Goal: Task Accomplishment & Management: Complete application form

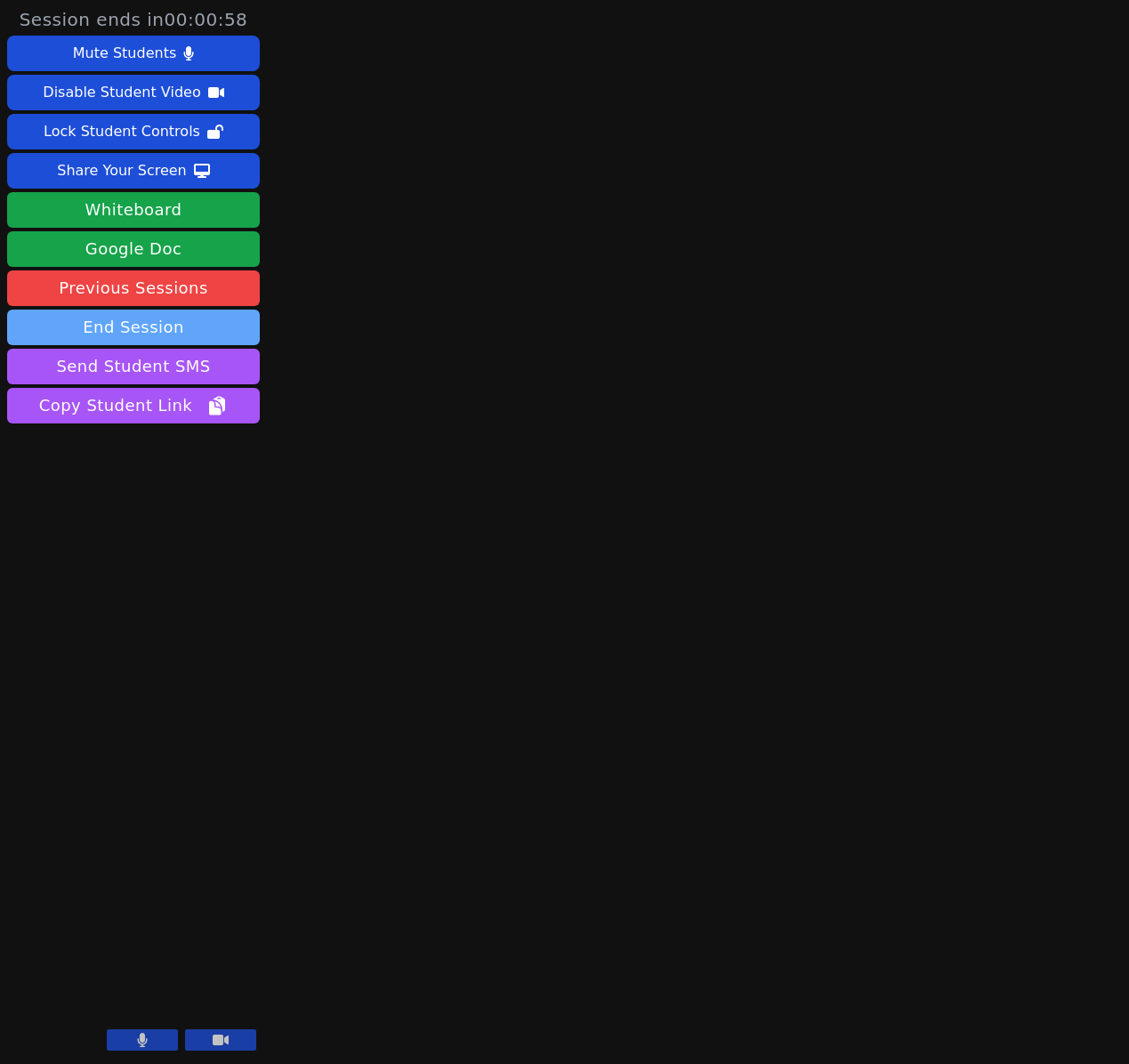
click at [53, 321] on button "End Session" at bounding box center [133, 327] width 253 height 35
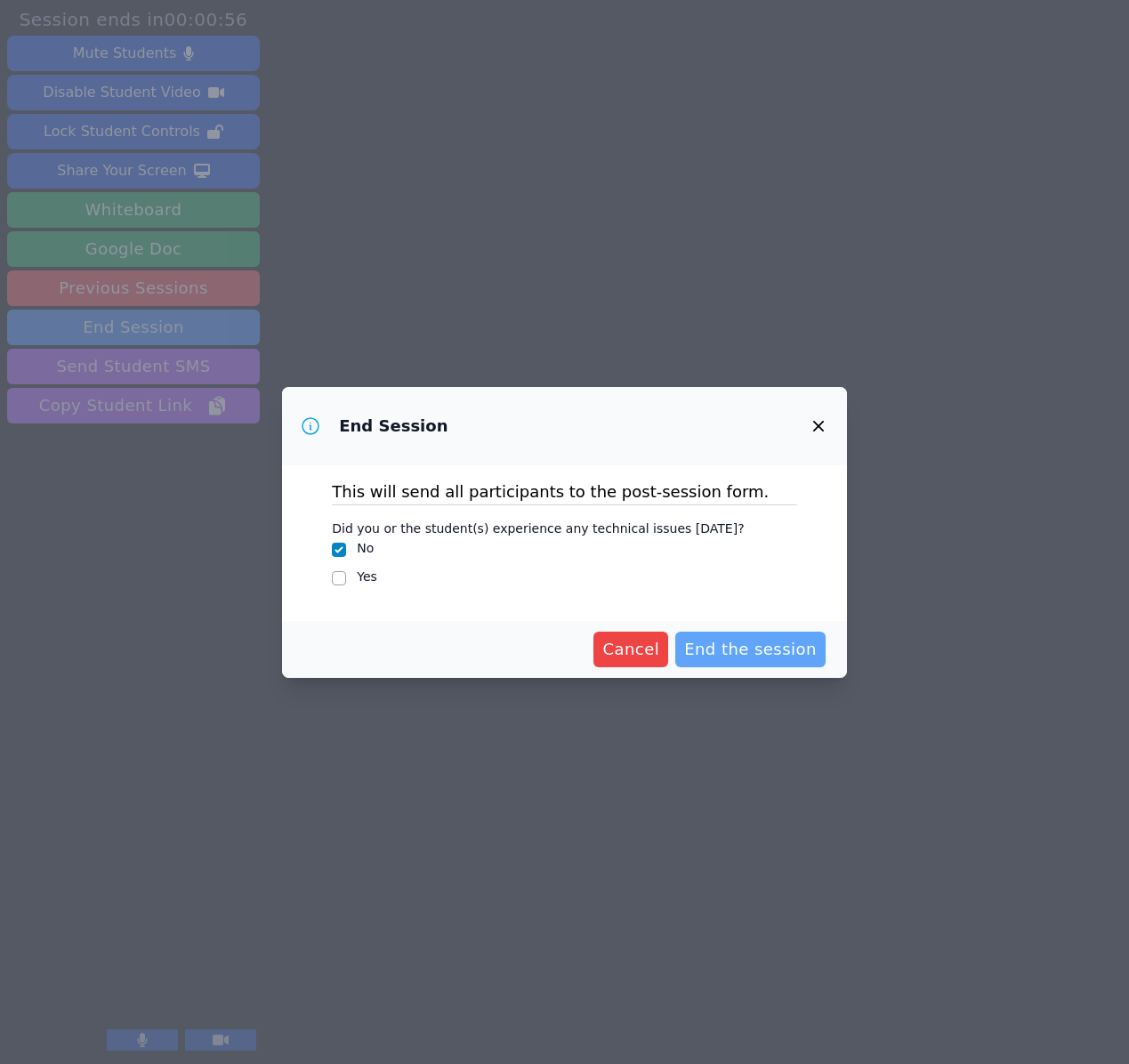
click at [720, 650] on span "End the session" at bounding box center [751, 650] width 132 height 25
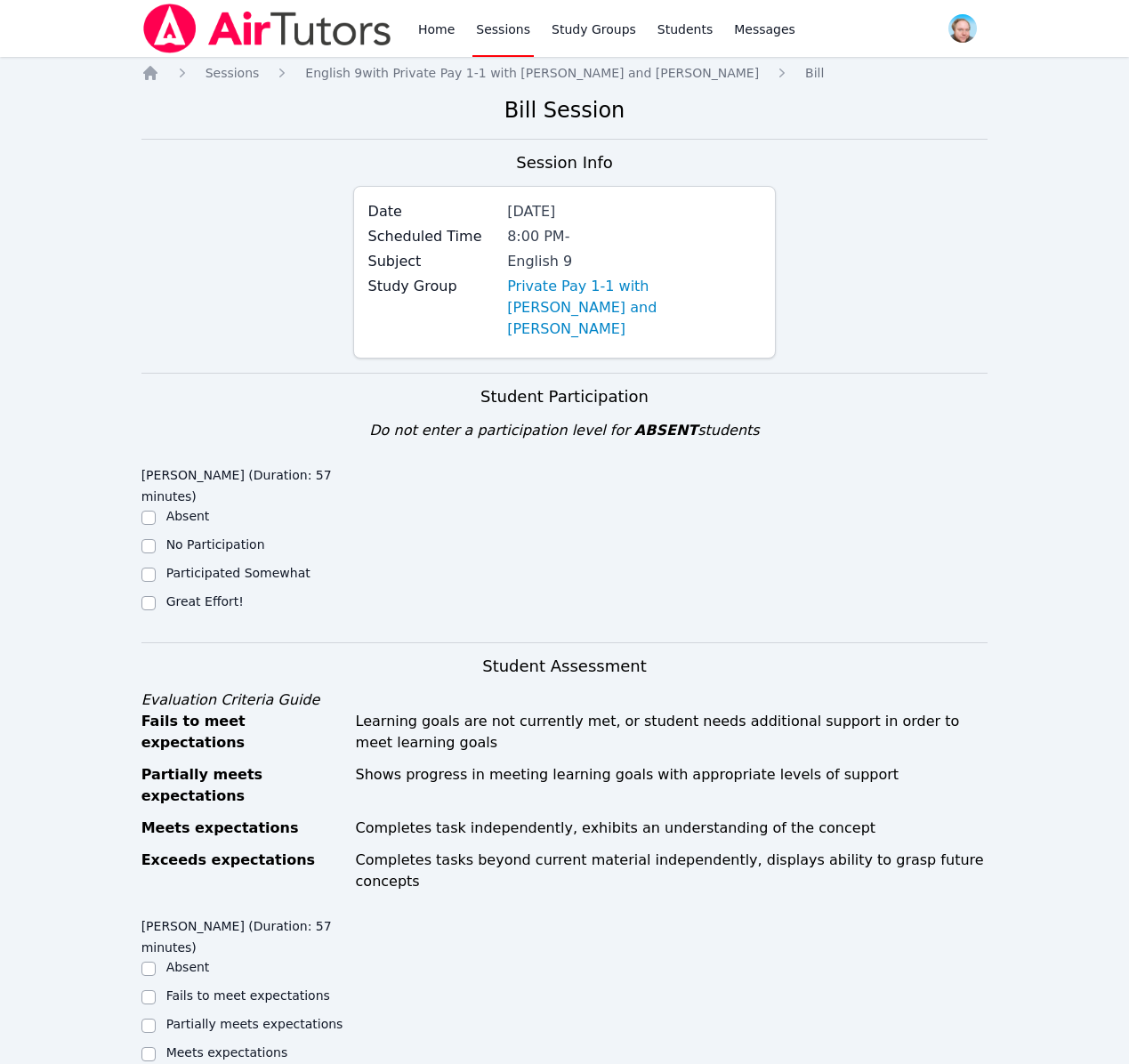
click at [167, 594] on label "Great Effort!" at bounding box center [205, 601] width 77 height 14
click at [156, 596] on input "Great Effort!" at bounding box center [148, 603] width 14 height 14
checkbox input "true"
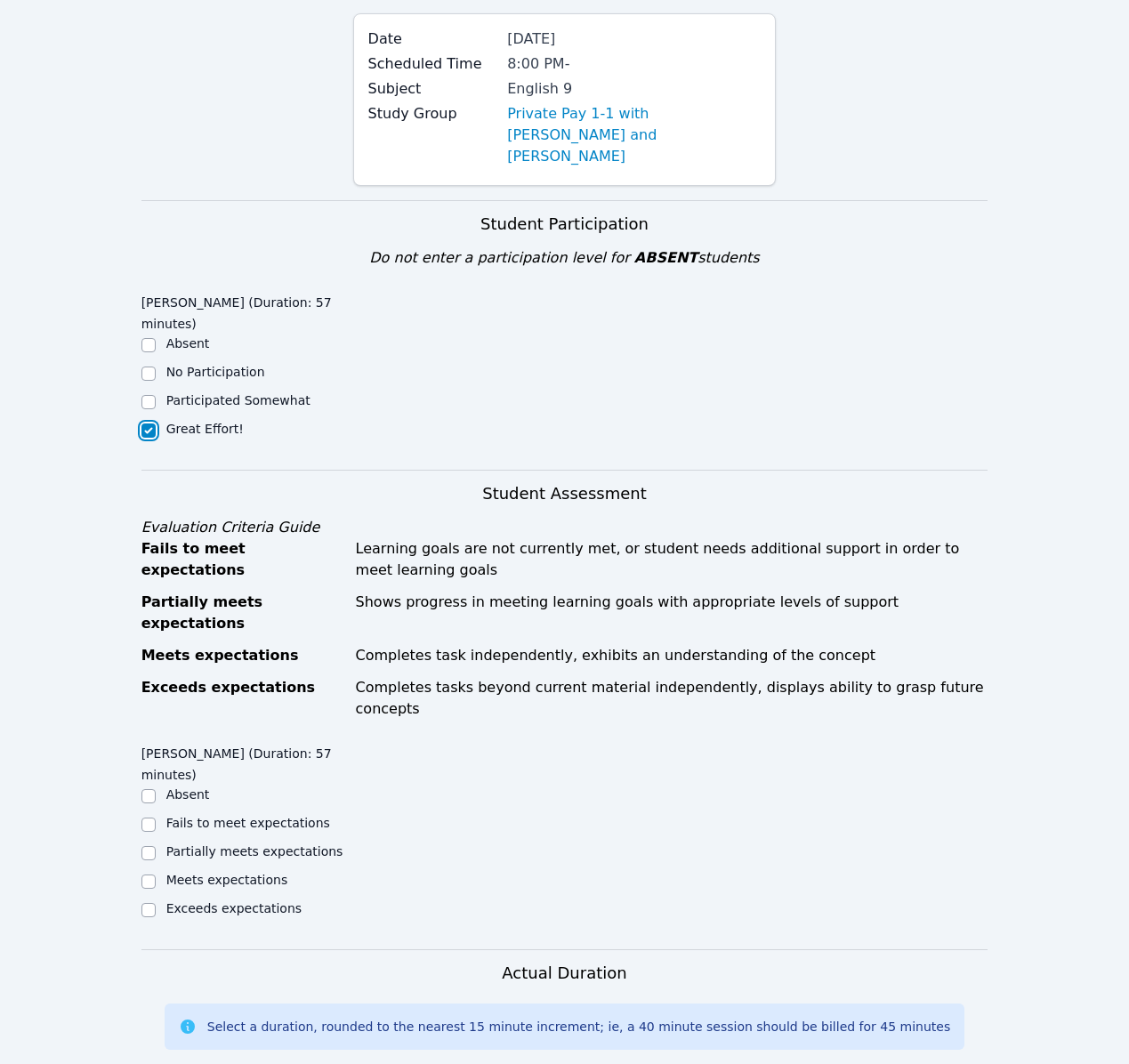
scroll to position [320, 0]
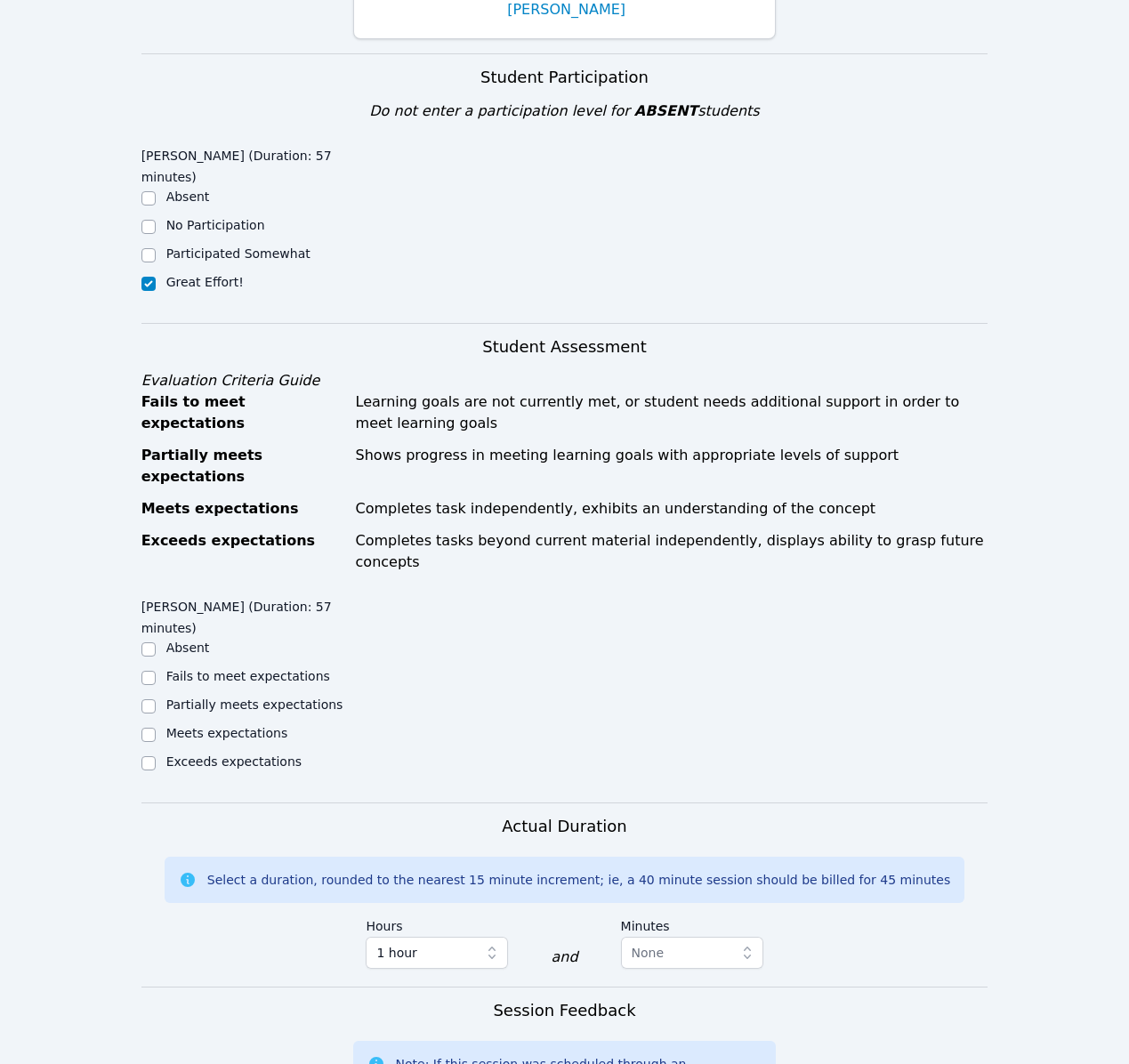
click at [185, 752] on div "Exceeds expectations" at bounding box center [234, 762] width 135 height 18
click at [231, 754] on label "Exceeds expectations" at bounding box center [234, 762] width 135 height 14
click at [156, 756] on input "Exceeds expectations" at bounding box center [148, 763] width 14 height 14
checkbox input "true"
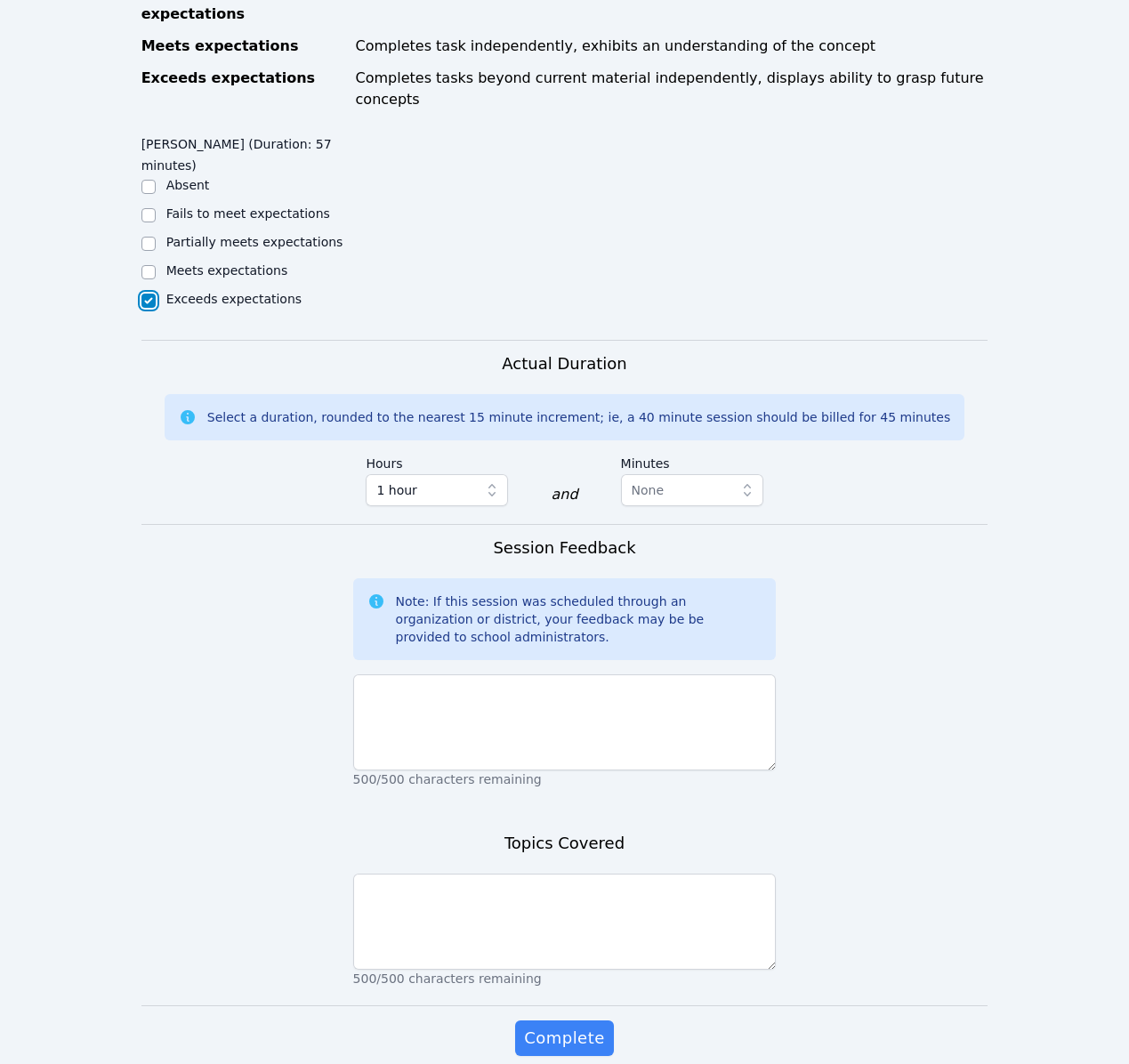
scroll to position [796, 0]
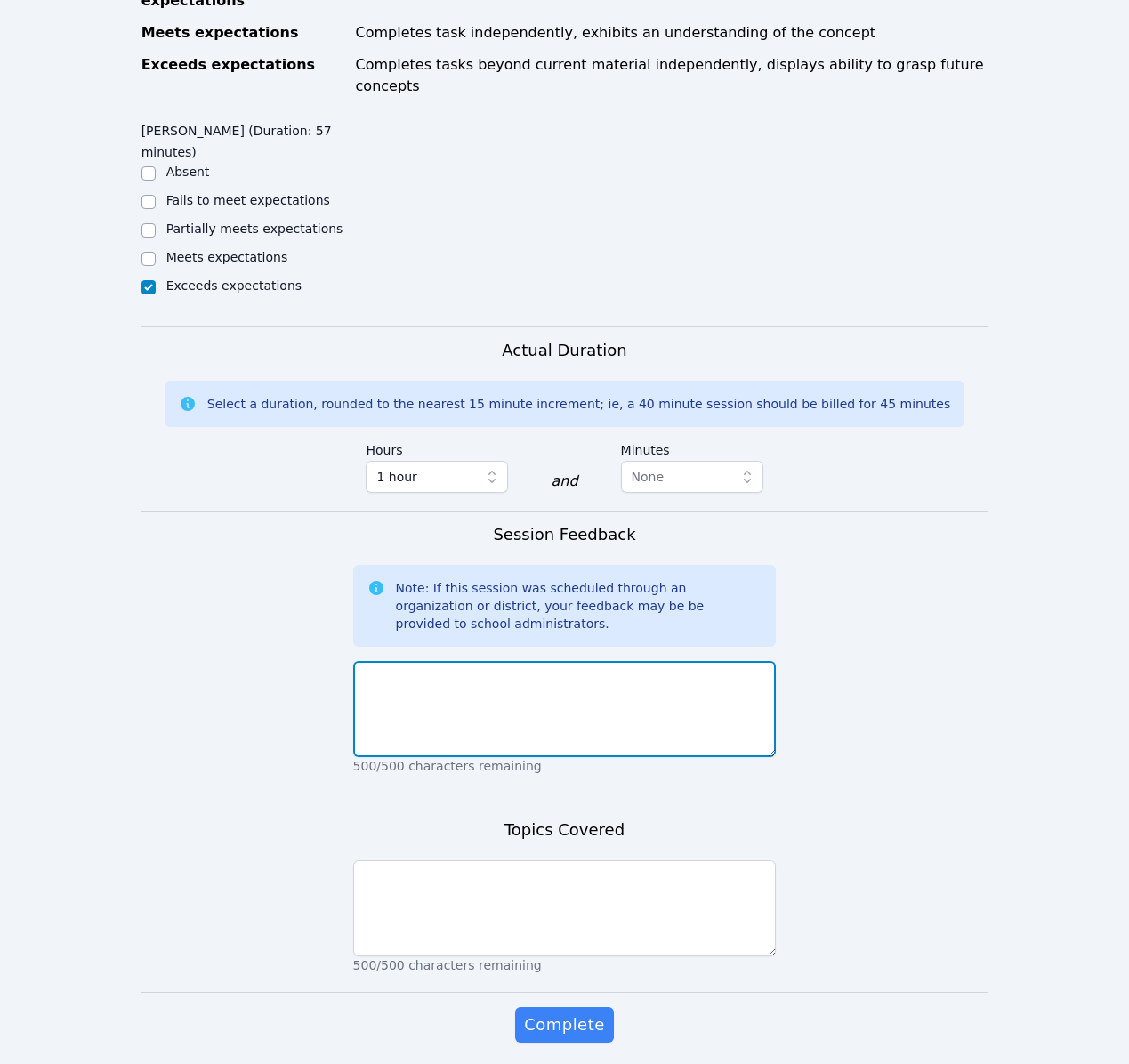
click at [449, 661] on textarea at bounding box center [565, 709] width 424 height 96
click at [364, 661] on textarea "Read through chapters 10 and 11 of lord of the Flies" at bounding box center [565, 709] width 424 height 96
click at [750, 661] on textarea "Together Read through chapters 10 and 11 of lord of the Flies" at bounding box center [565, 709] width 424 height 96
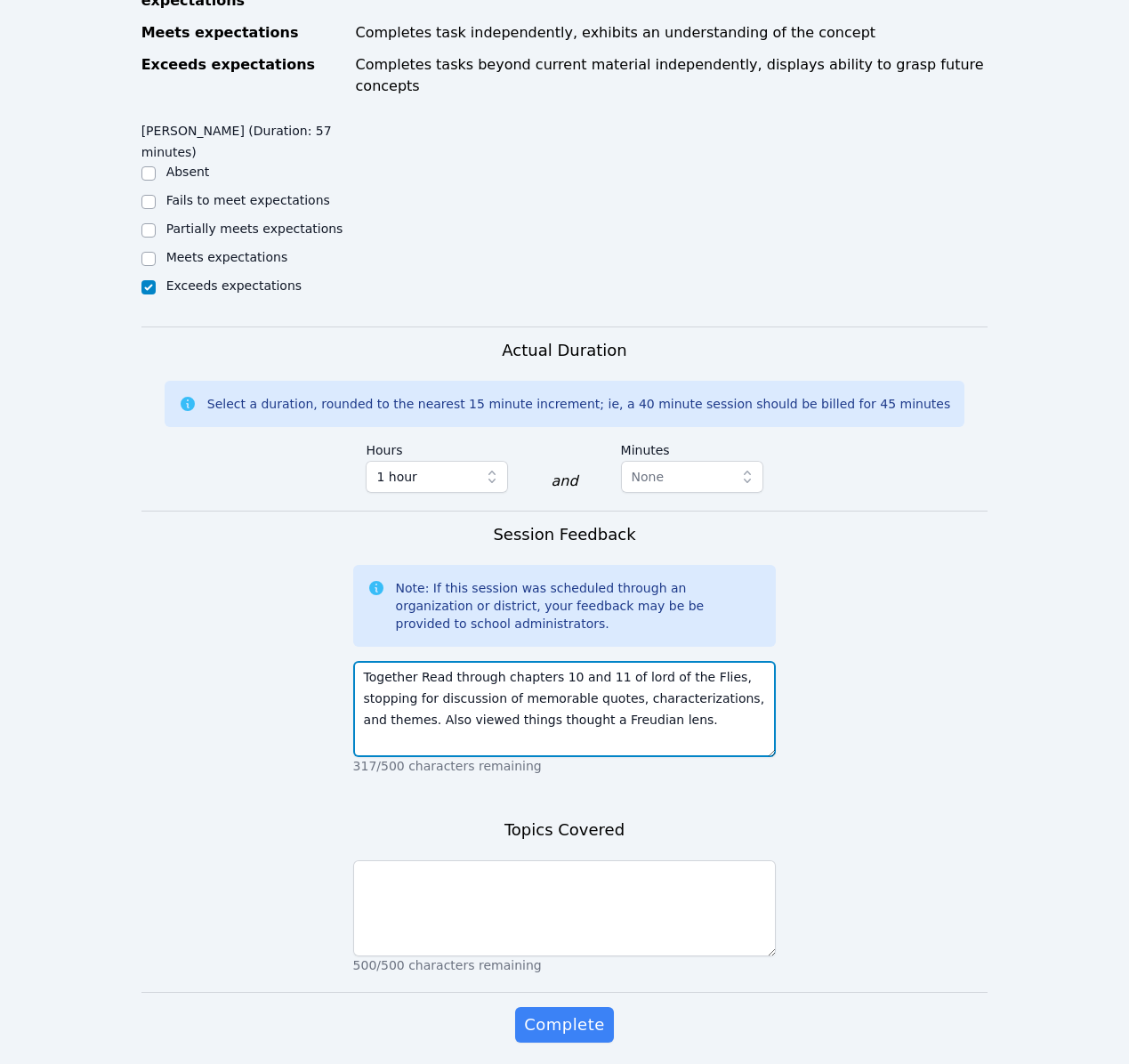
type textarea "Together Read through chapters 10 and 11 of lord of the Flies, stopping for dis…"
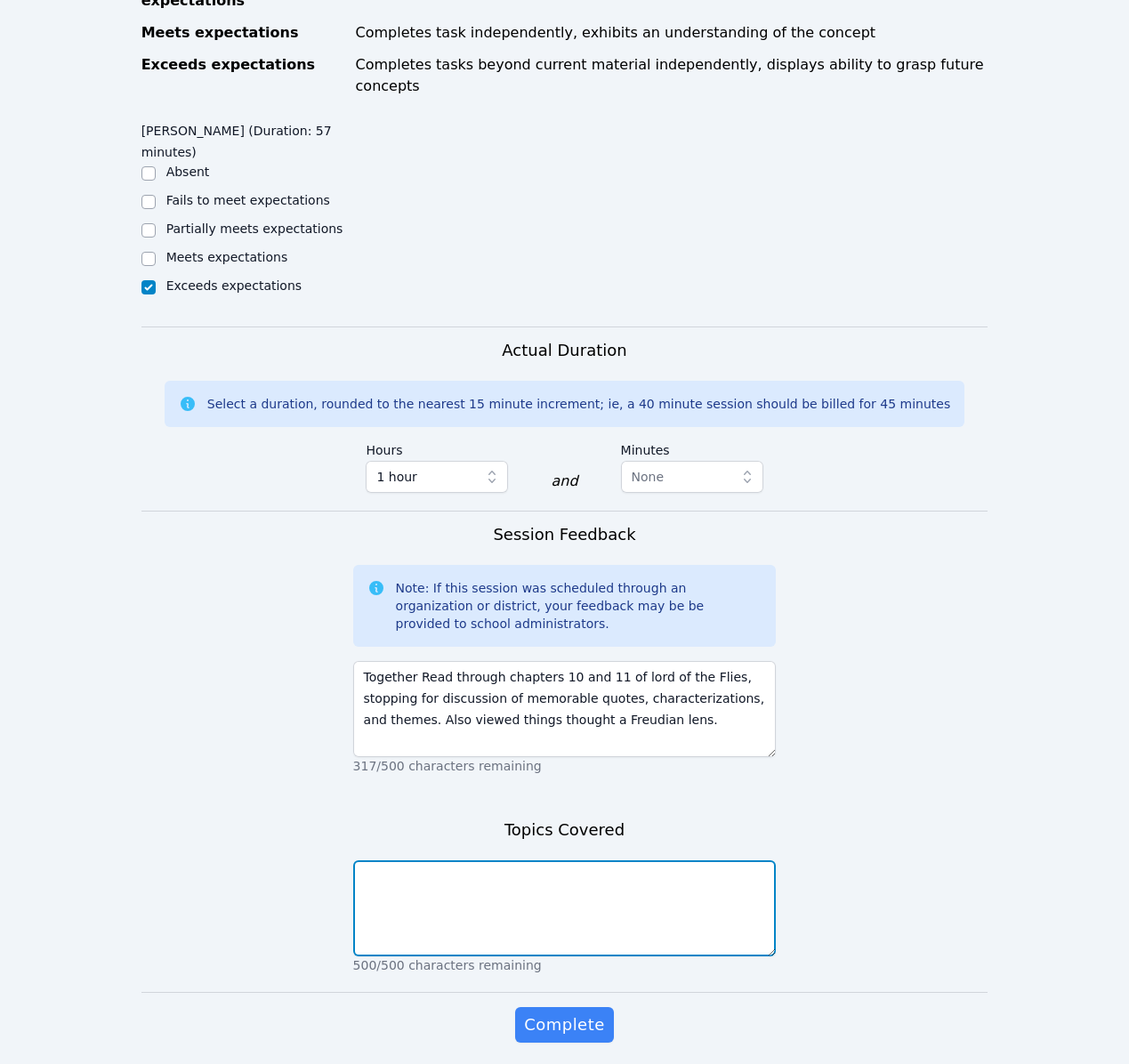
click at [590, 860] on textarea at bounding box center [565, 908] width 424 height 96
click at [441, 860] on textarea "Id, ego, supergo, and applying the death drive lens to Lord of the flies." at bounding box center [565, 908] width 424 height 96
click at [363, 860] on textarea "Id, ego, superego, and applying the death drive lens to Lord of the flies." at bounding box center [565, 908] width 424 height 96
type textarea "Id, ego, superego, and applying the death drive lens to Lord of the Flies."
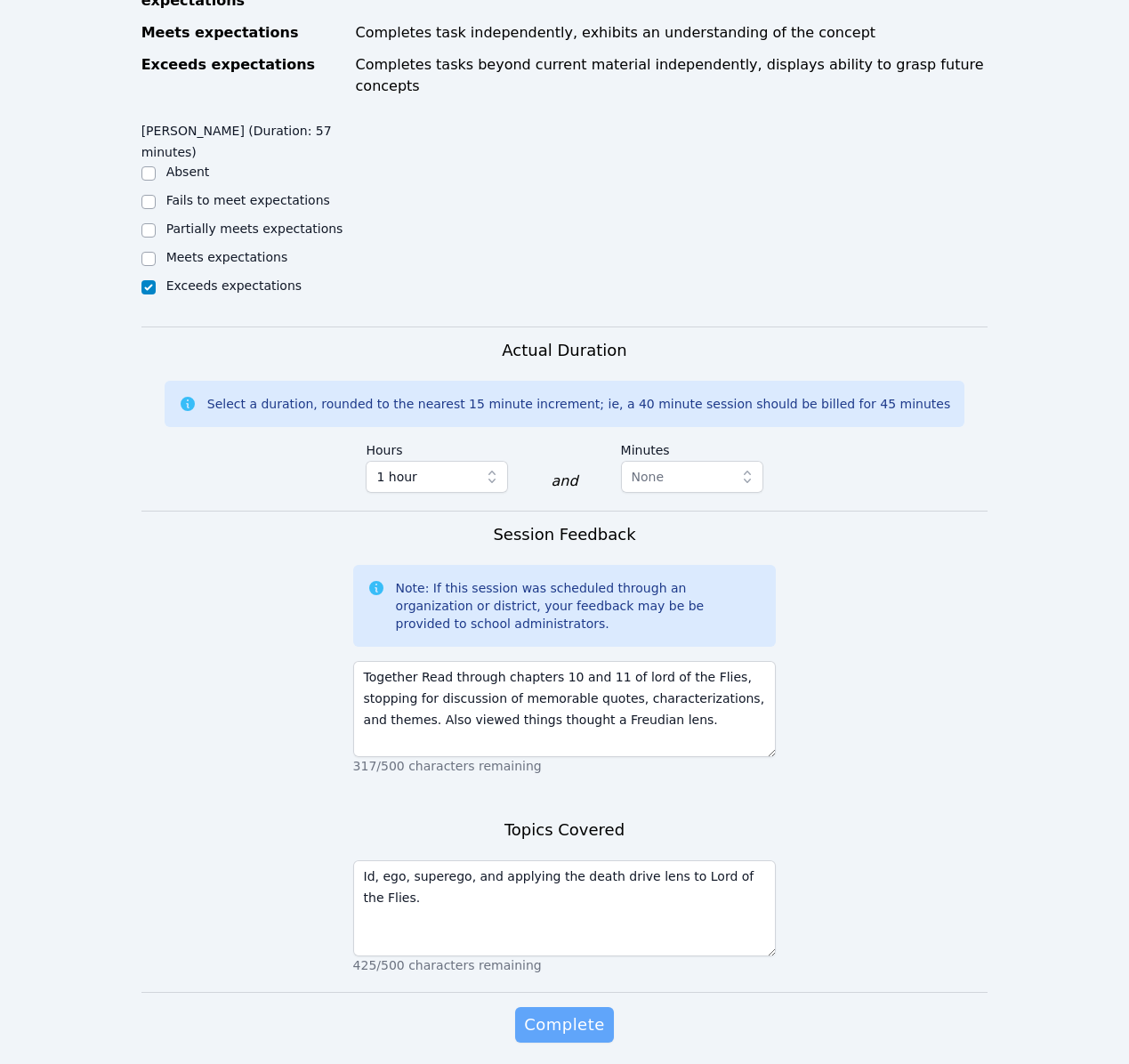
click at [536, 1012] on span "Complete" at bounding box center [564, 1025] width 80 height 25
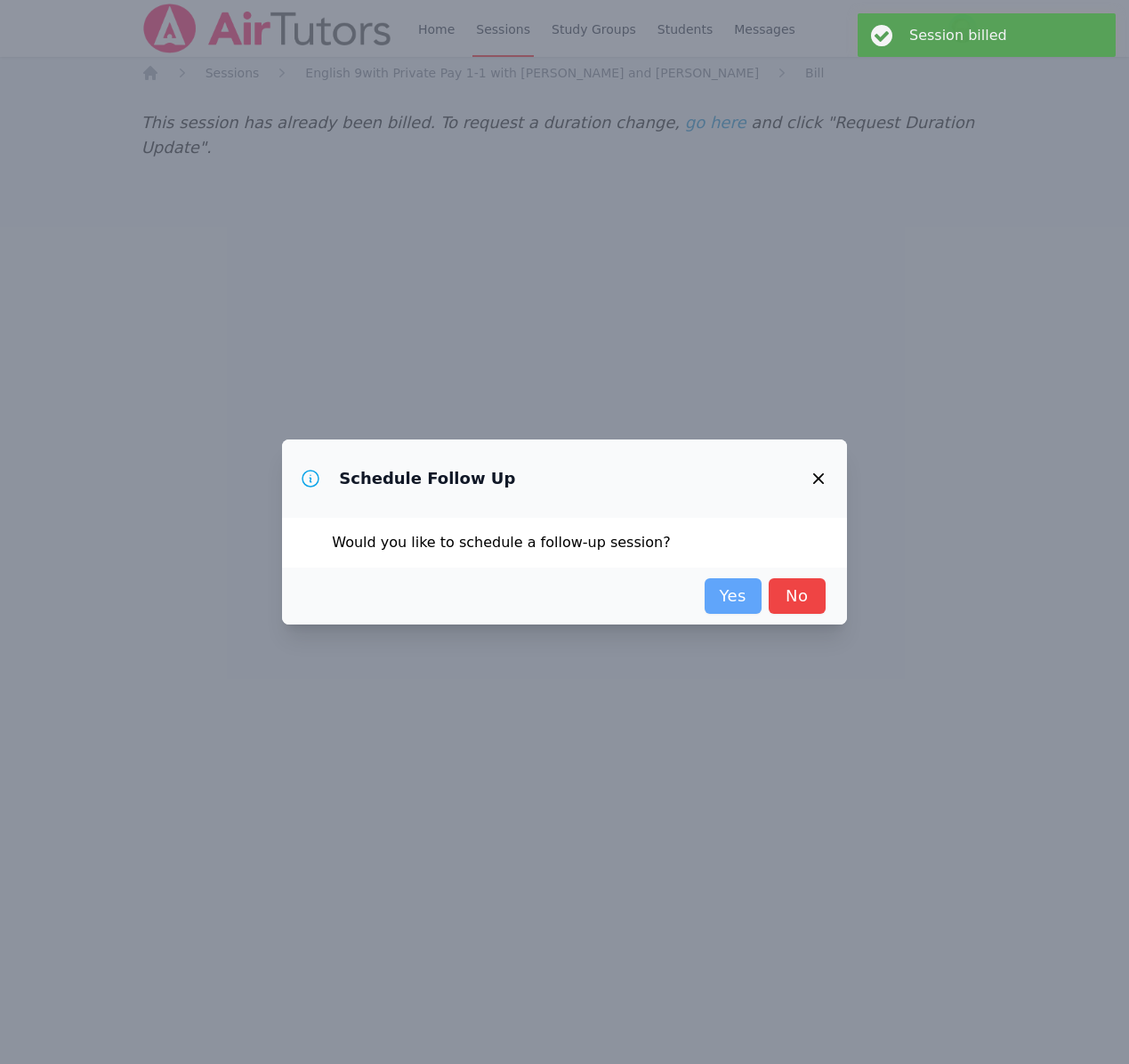
click at [755, 600] on link "Yes" at bounding box center [732, 596] width 57 height 35
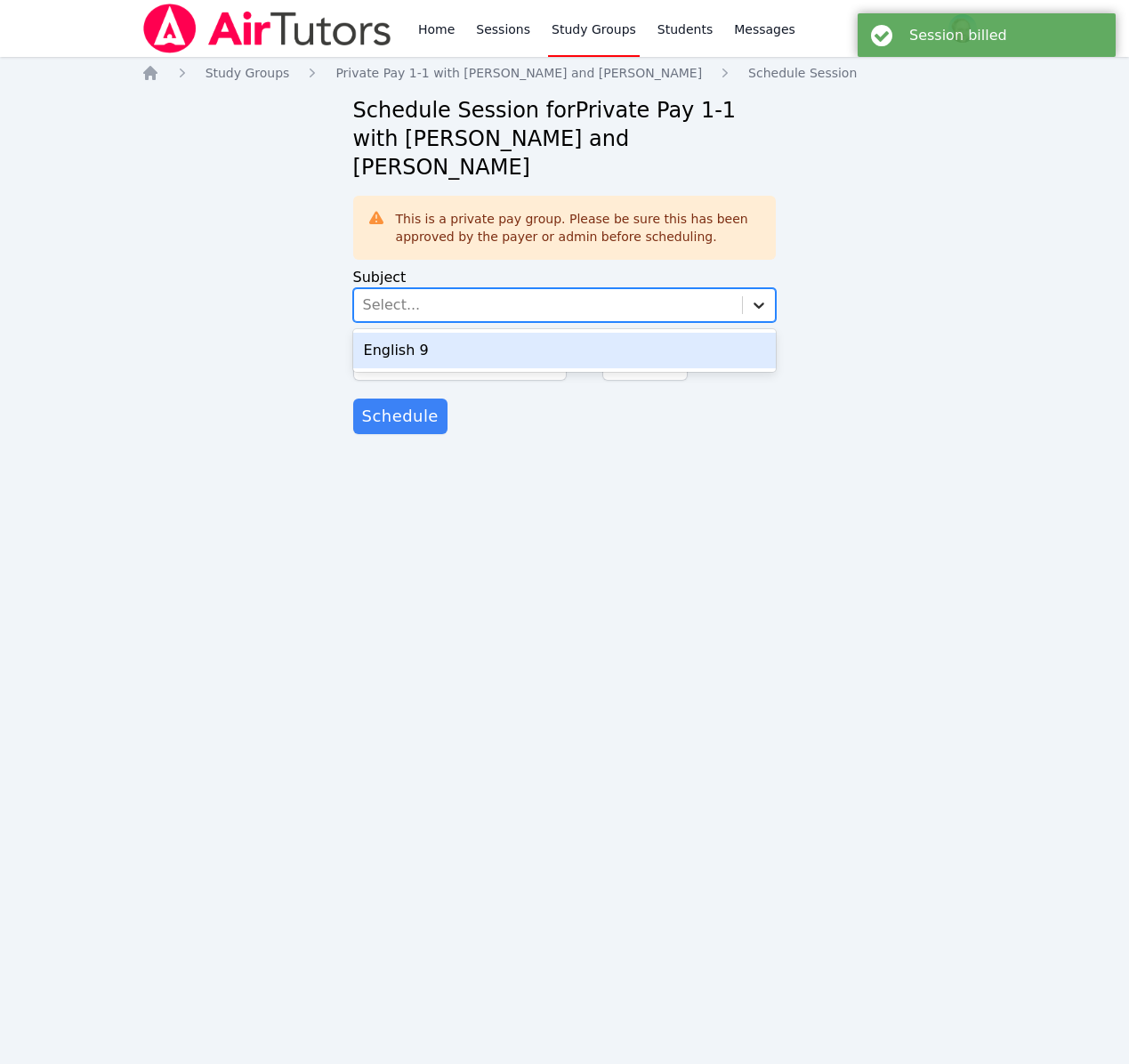
click at [751, 296] on icon at bounding box center [759, 305] width 18 height 18
click at [659, 333] on div "English 9" at bounding box center [565, 350] width 424 height 35
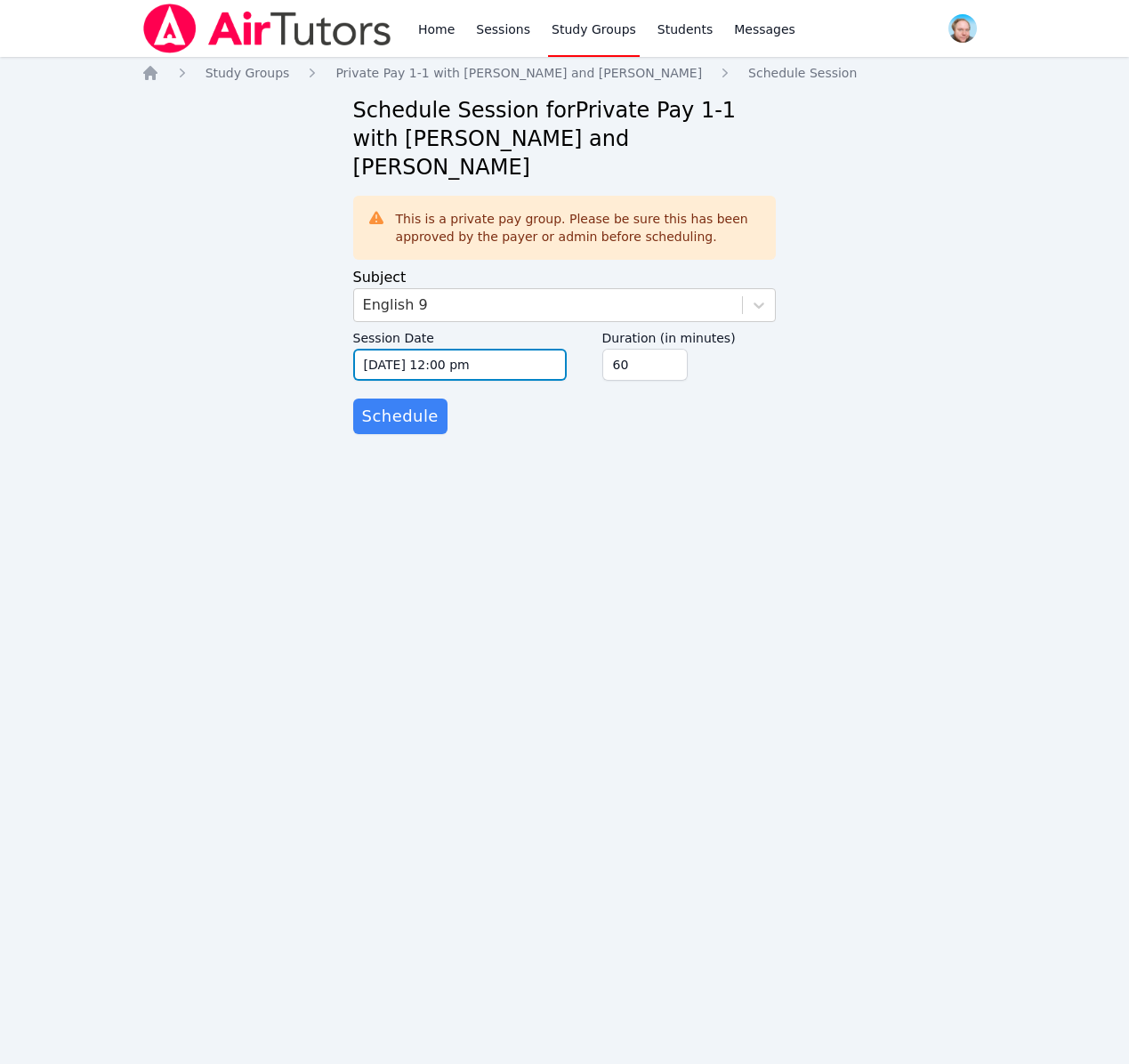
click at [454, 349] on input "[DATE] 12:00 pm" at bounding box center [460, 364] width 214 height 32
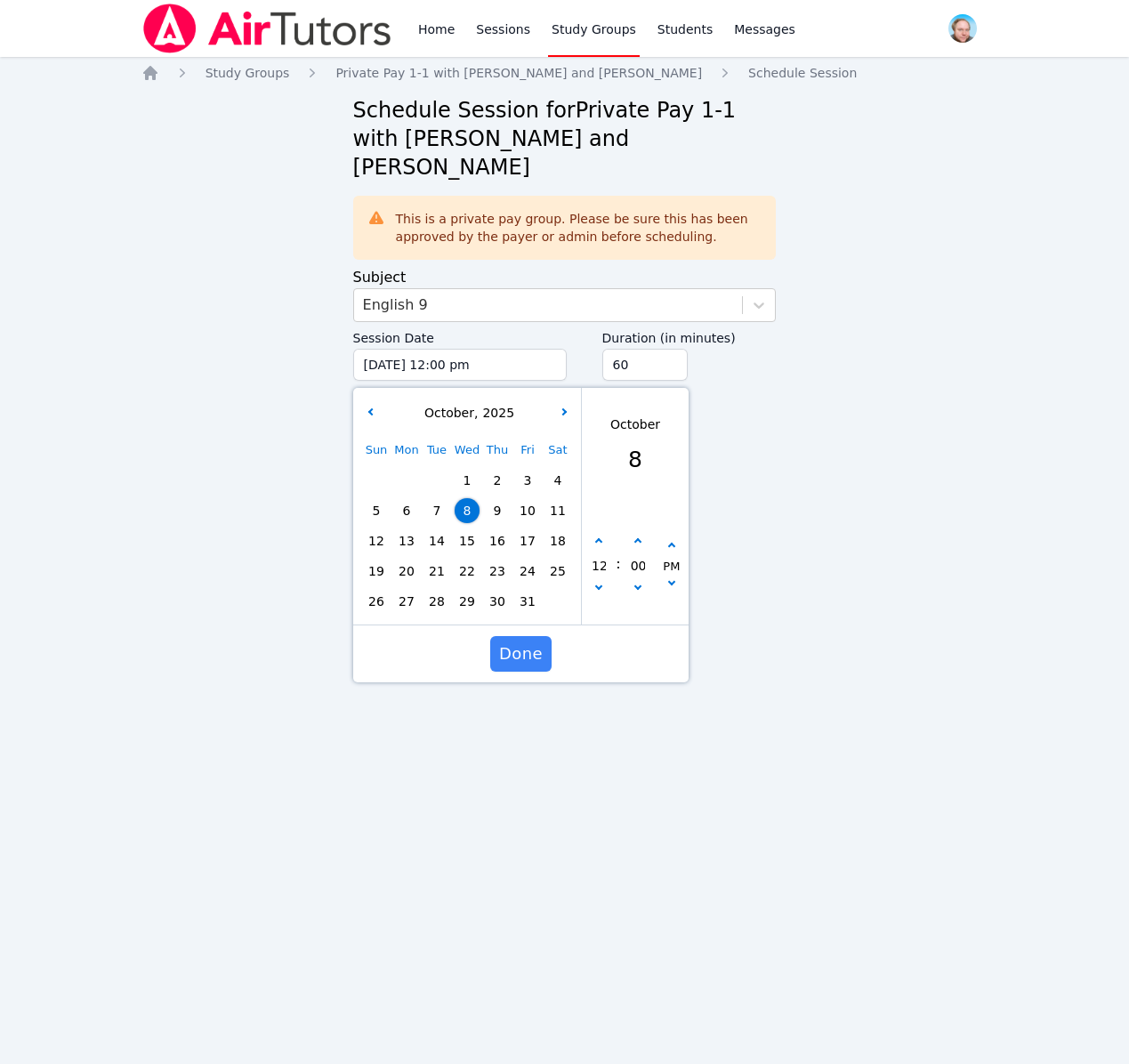
click at [464, 529] on span "15" at bounding box center [467, 542] width 25 height 25
click at [600, 533] on button "button" at bounding box center [599, 542] width 18 height 18
type input "[DATE] 01:00 pm"
type input "01"
click at [600, 533] on button "button" at bounding box center [599, 542] width 18 height 18
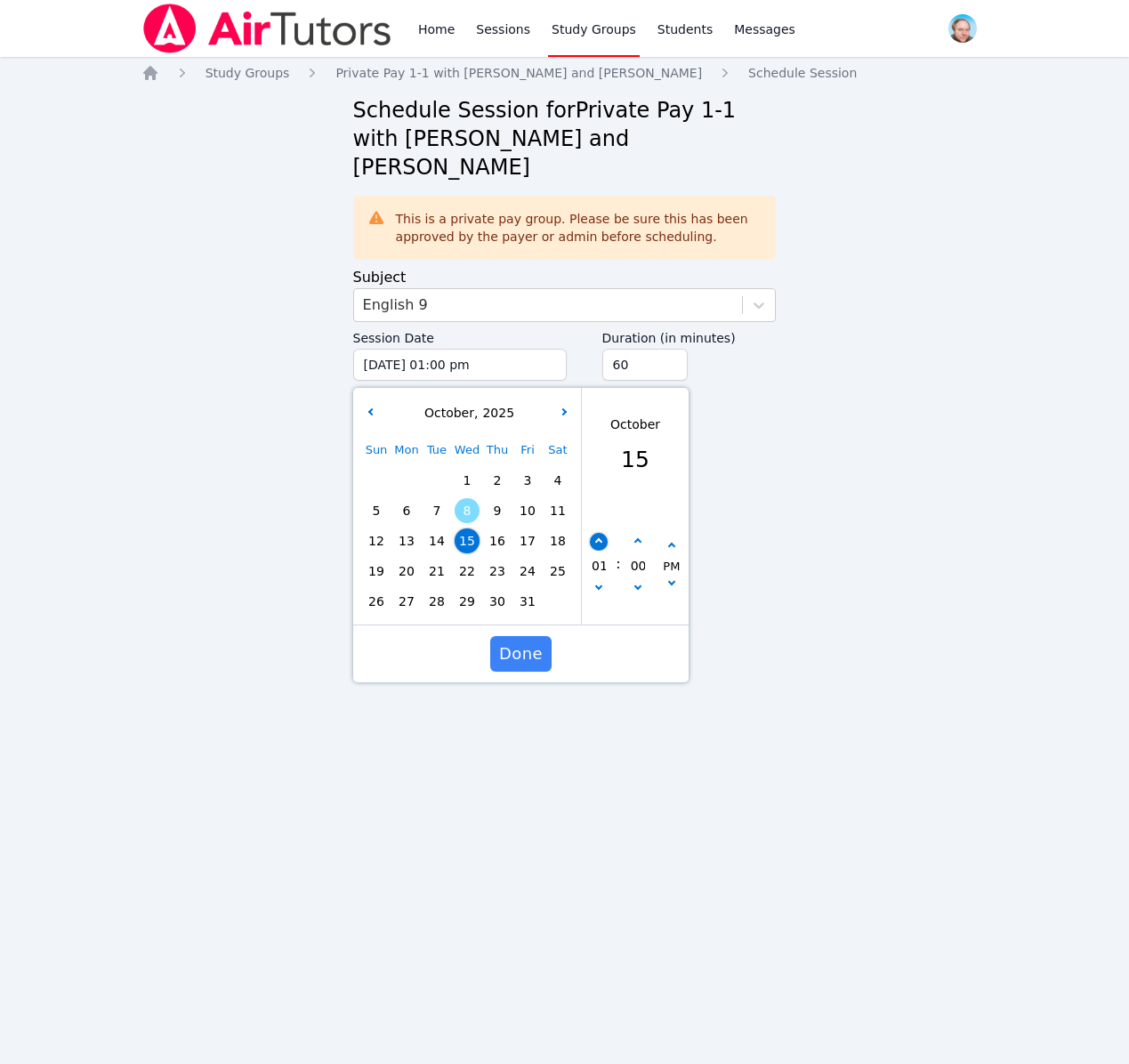
type input "[DATE] 02:00 pm"
type input "02"
click at [600, 533] on button "button" at bounding box center [599, 542] width 18 height 18
type input "[DATE] 03:00 pm"
type input "03"
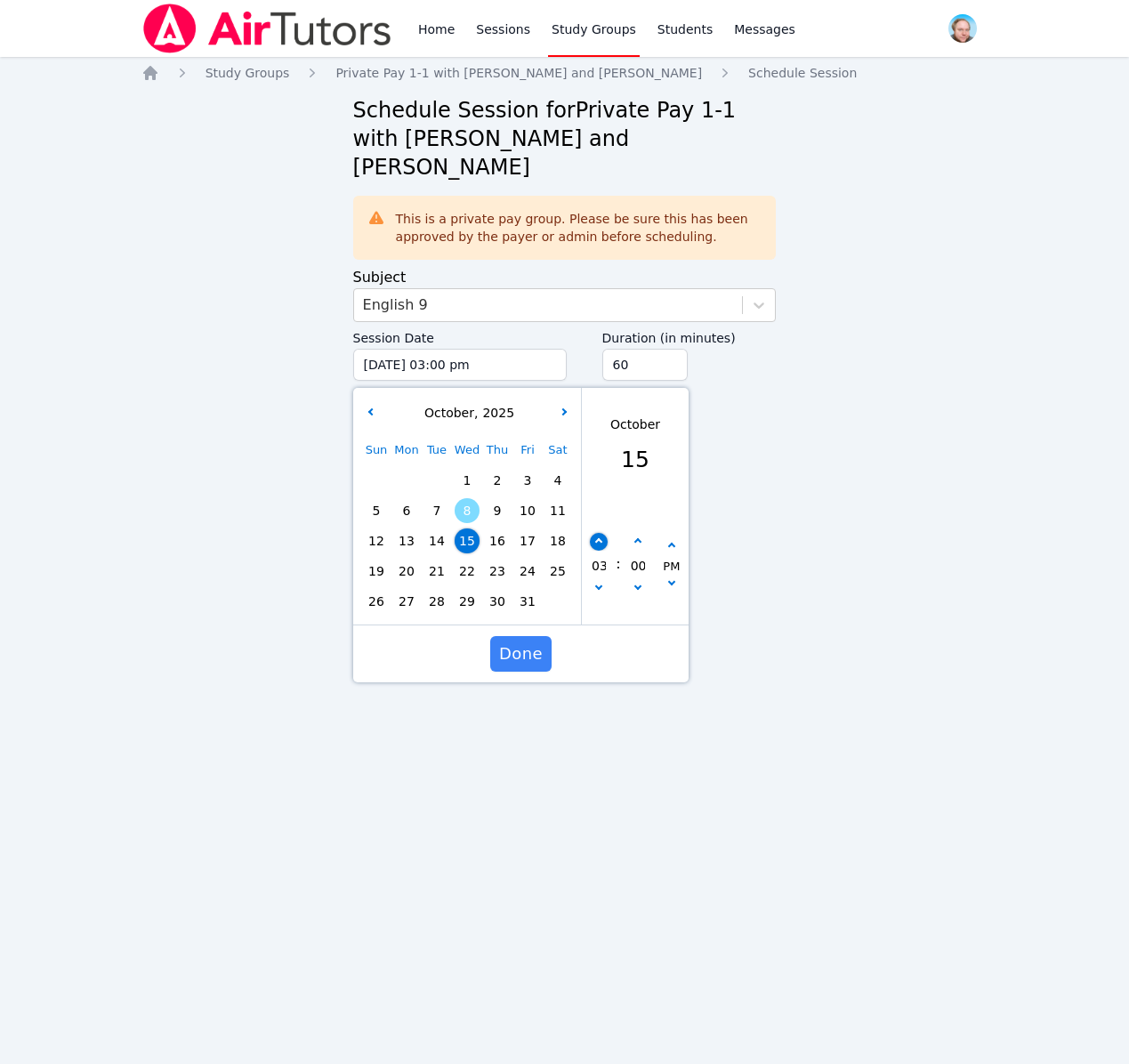
click at [600, 533] on button "button" at bounding box center [599, 542] width 18 height 18
type input "[DATE] 04:00 pm"
type input "04"
click at [600, 533] on button "button" at bounding box center [599, 542] width 18 height 18
type input "[DATE] 05:00 pm"
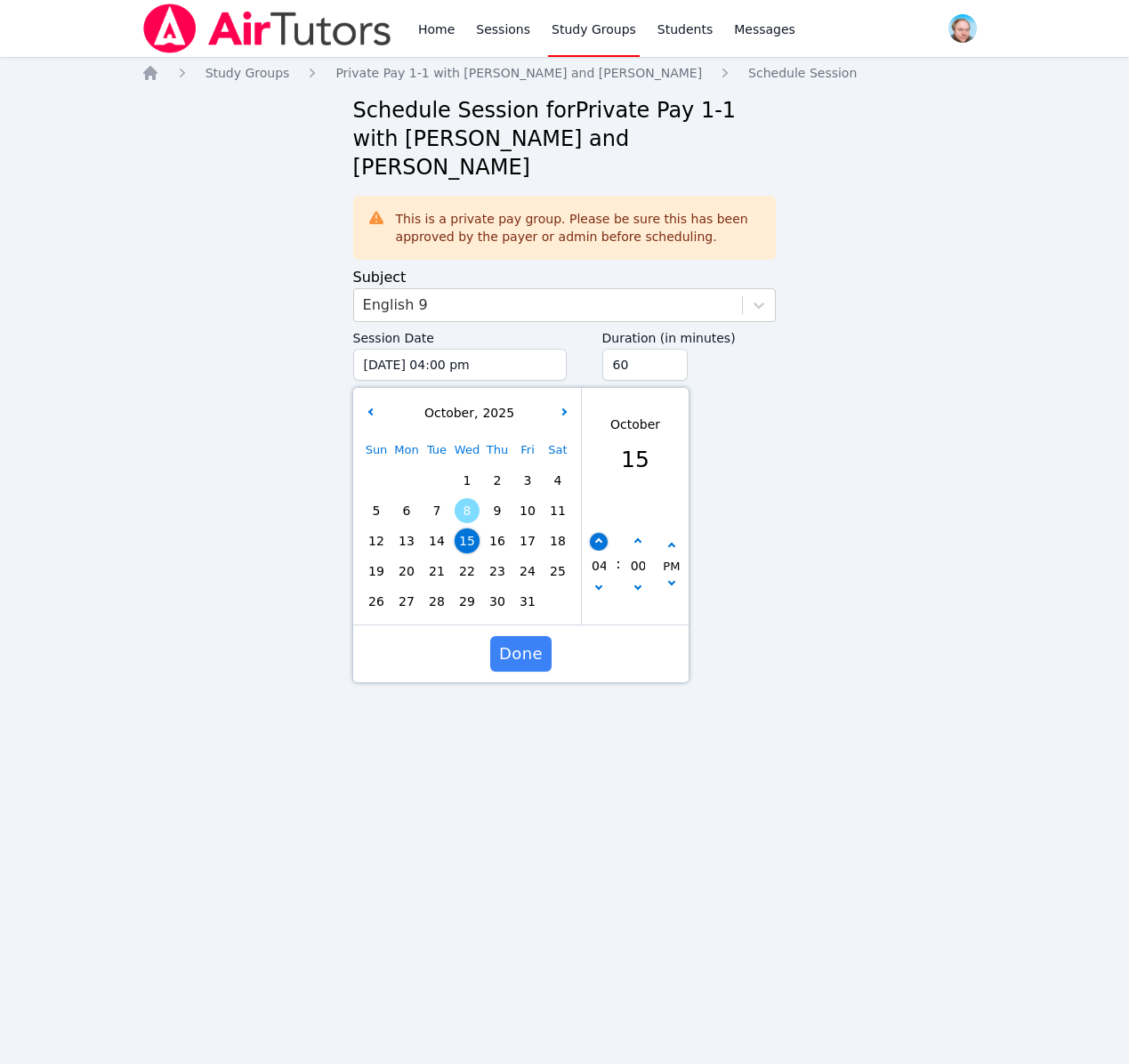
type input "05"
click at [600, 533] on button "button" at bounding box center [599, 542] width 18 height 18
type input "[DATE] 06:00 pm"
type input "06"
click at [600, 533] on button "button" at bounding box center [599, 542] width 18 height 18
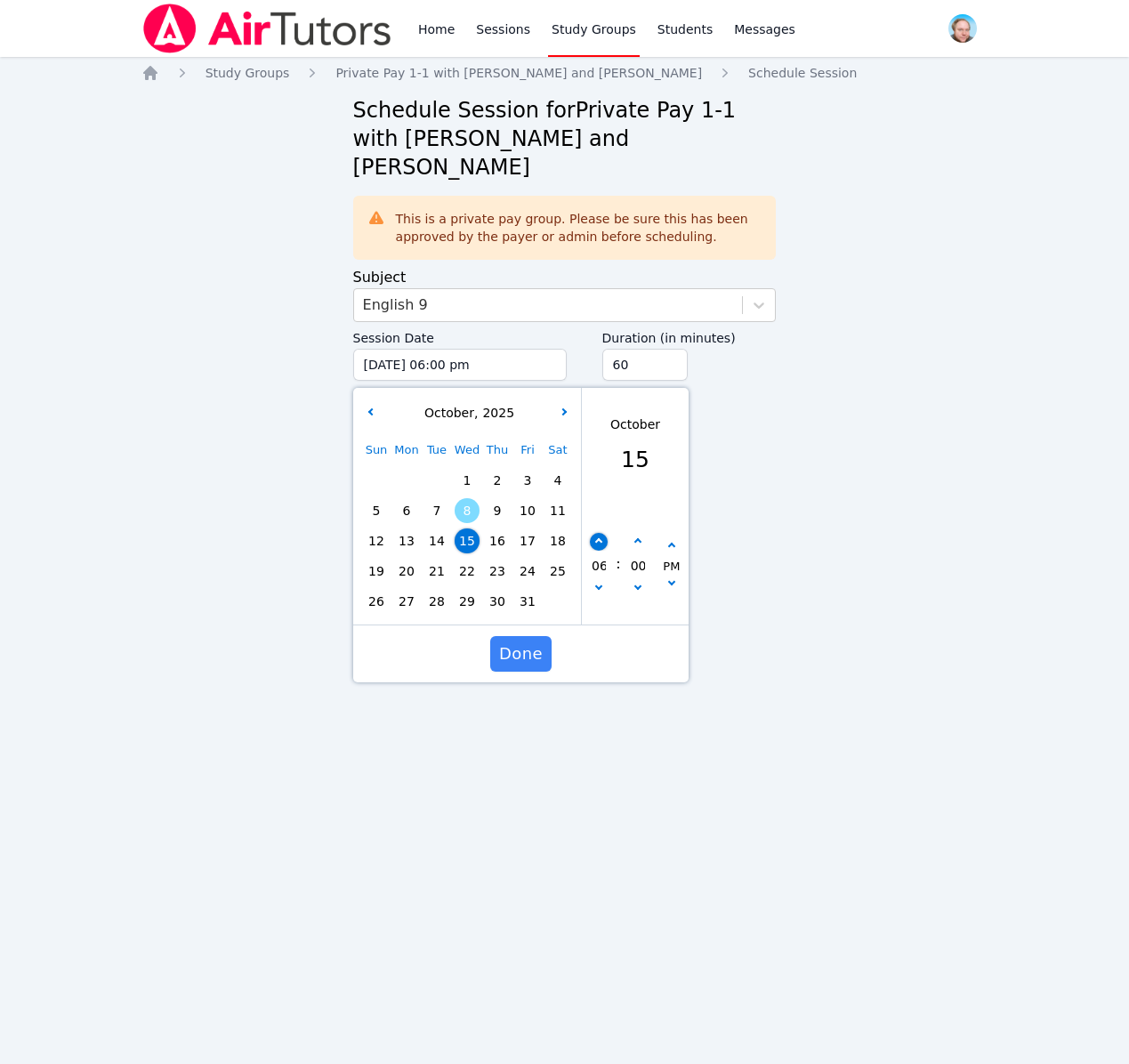
type input "[DATE] 07:00 pm"
type input "07"
click at [600, 533] on button "button" at bounding box center [599, 542] width 18 height 18
type input "[DATE] 08:00 pm"
type input "08"
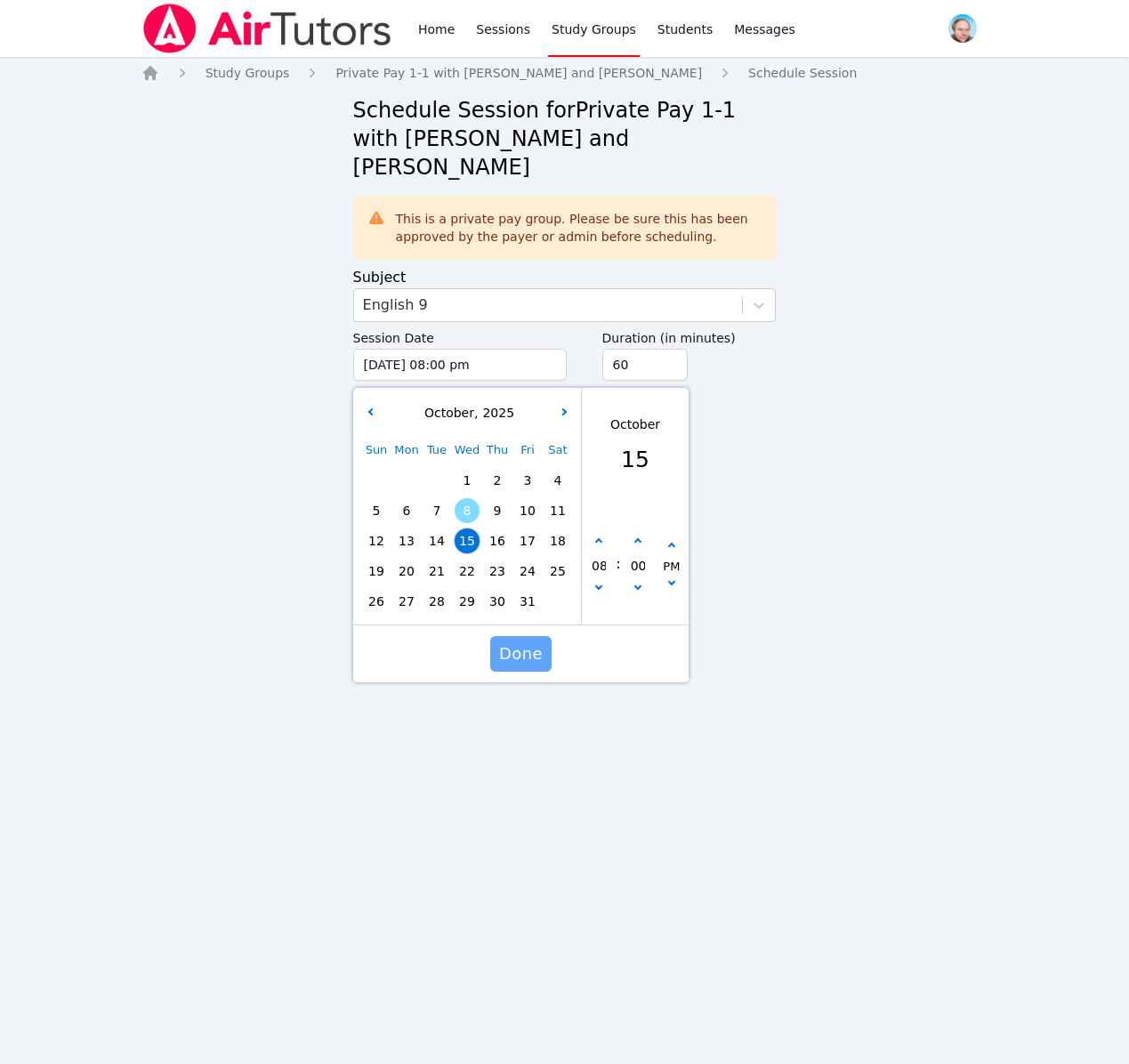
click at [525, 642] on span "Done" at bounding box center [520, 655] width 43 height 25
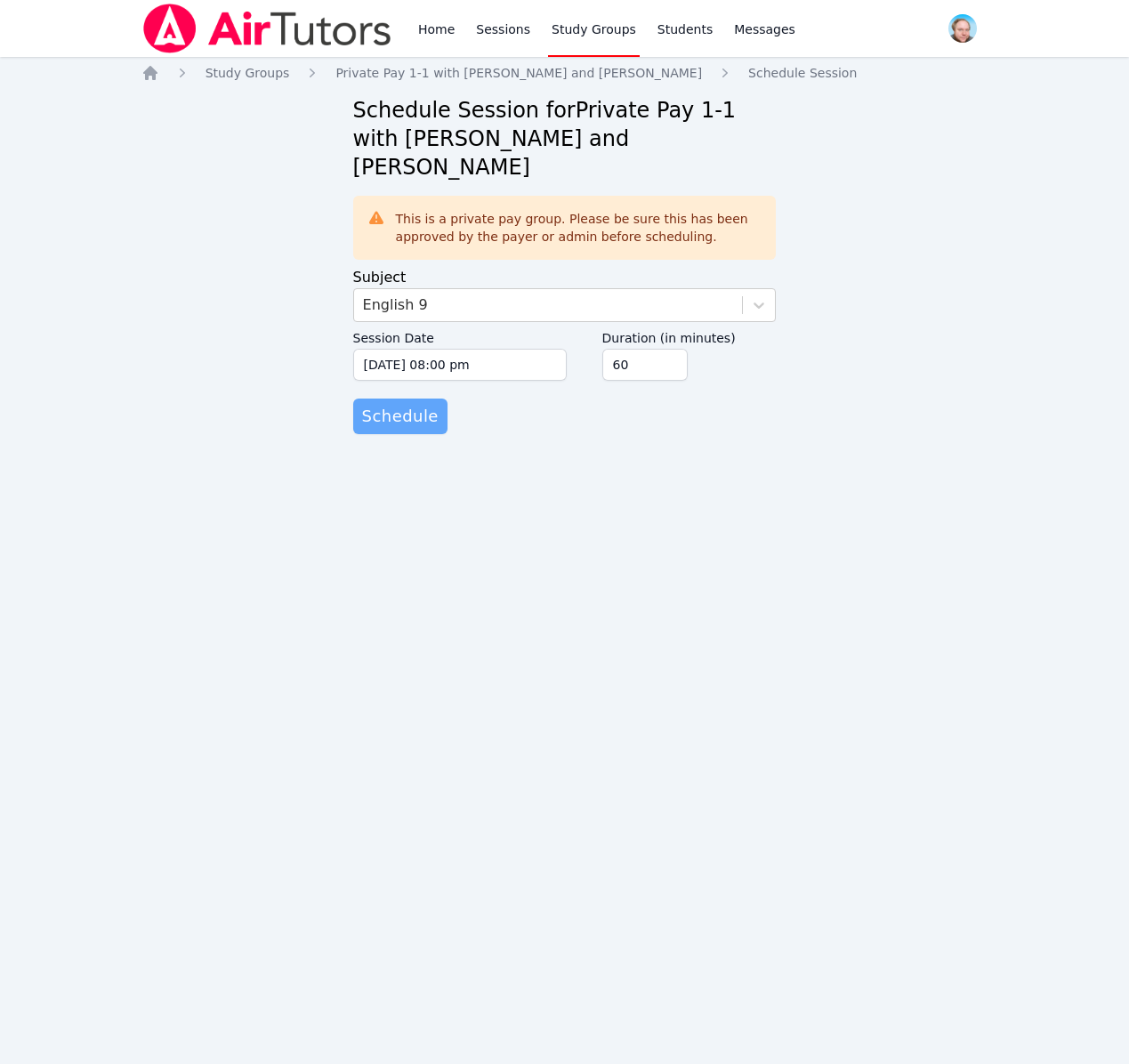
click at [416, 404] on span "Schedule" at bounding box center [400, 417] width 77 height 25
